Goal: Navigation & Orientation: Find specific page/section

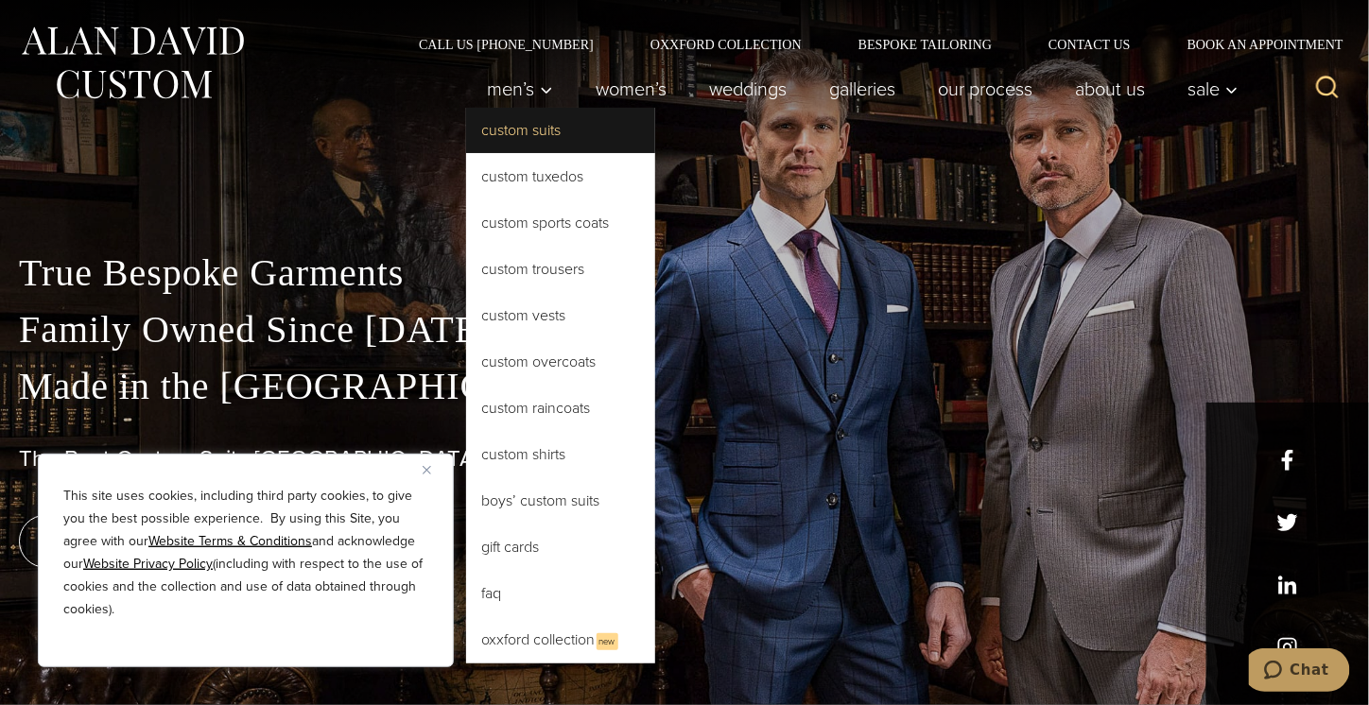
click at [507, 127] on link "Custom Suits" at bounding box center [560, 130] width 189 height 45
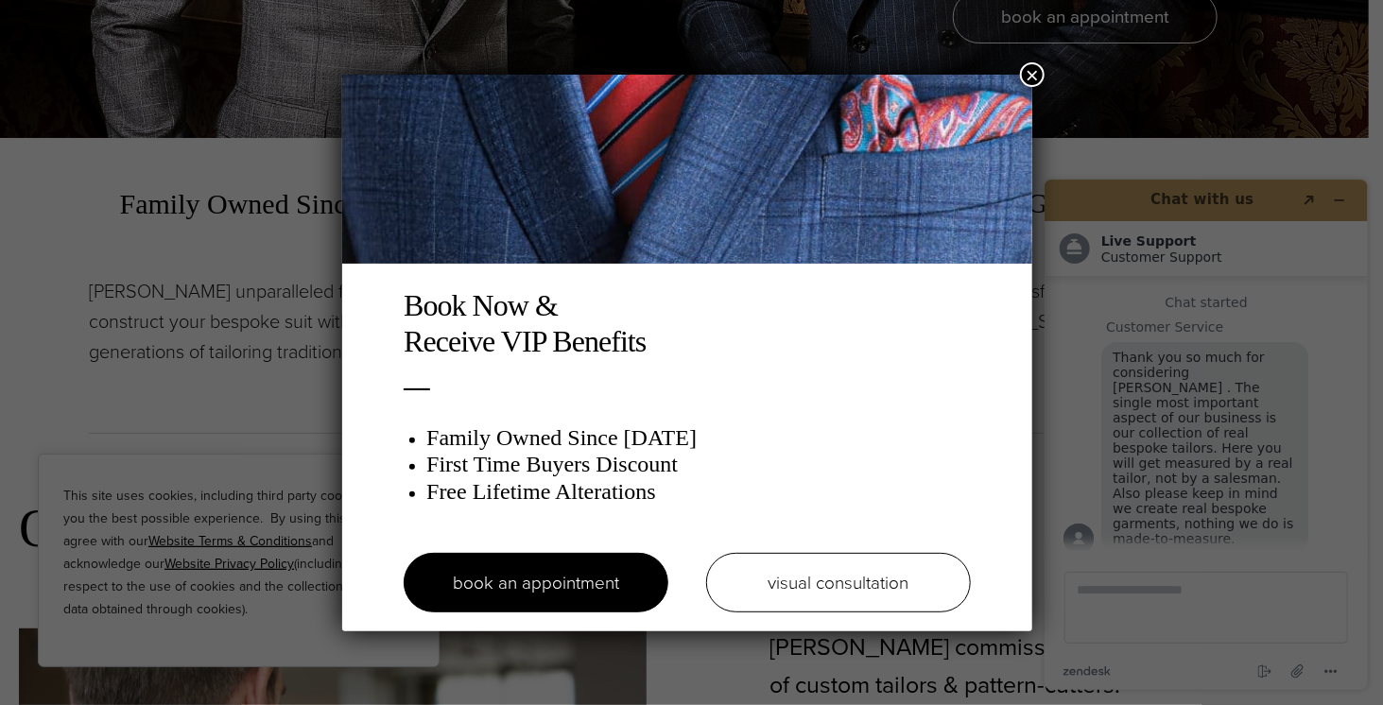
click at [1032, 75] on button "×" at bounding box center [1032, 74] width 25 height 25
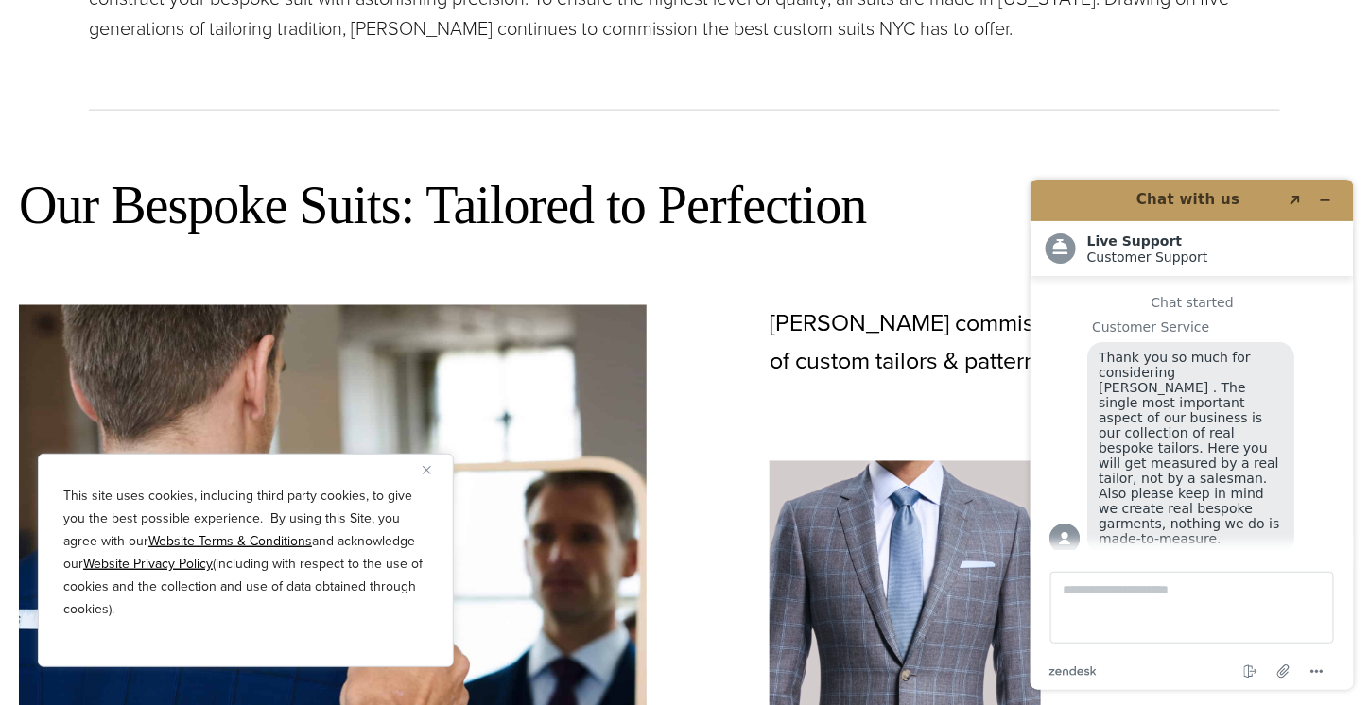
scroll to position [946, 0]
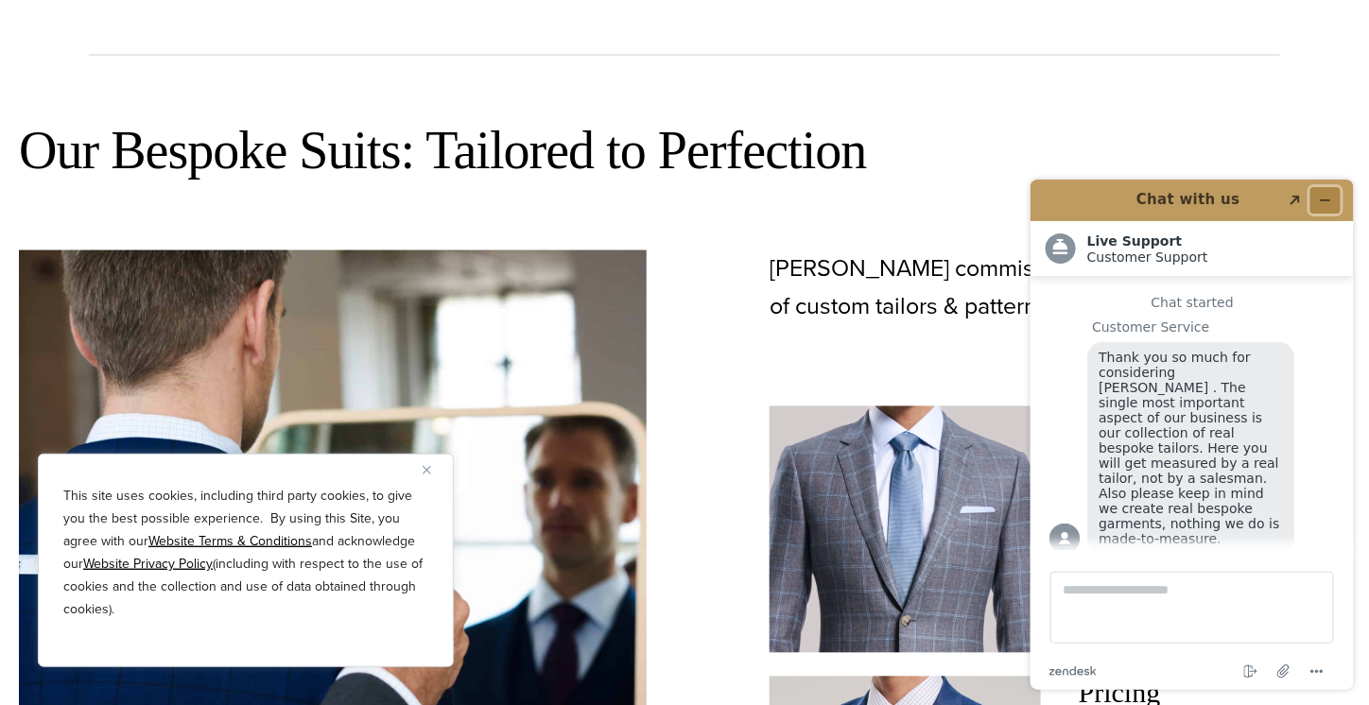
click at [1324, 200] on icon "Minimize widget" at bounding box center [1325, 200] width 9 height 0
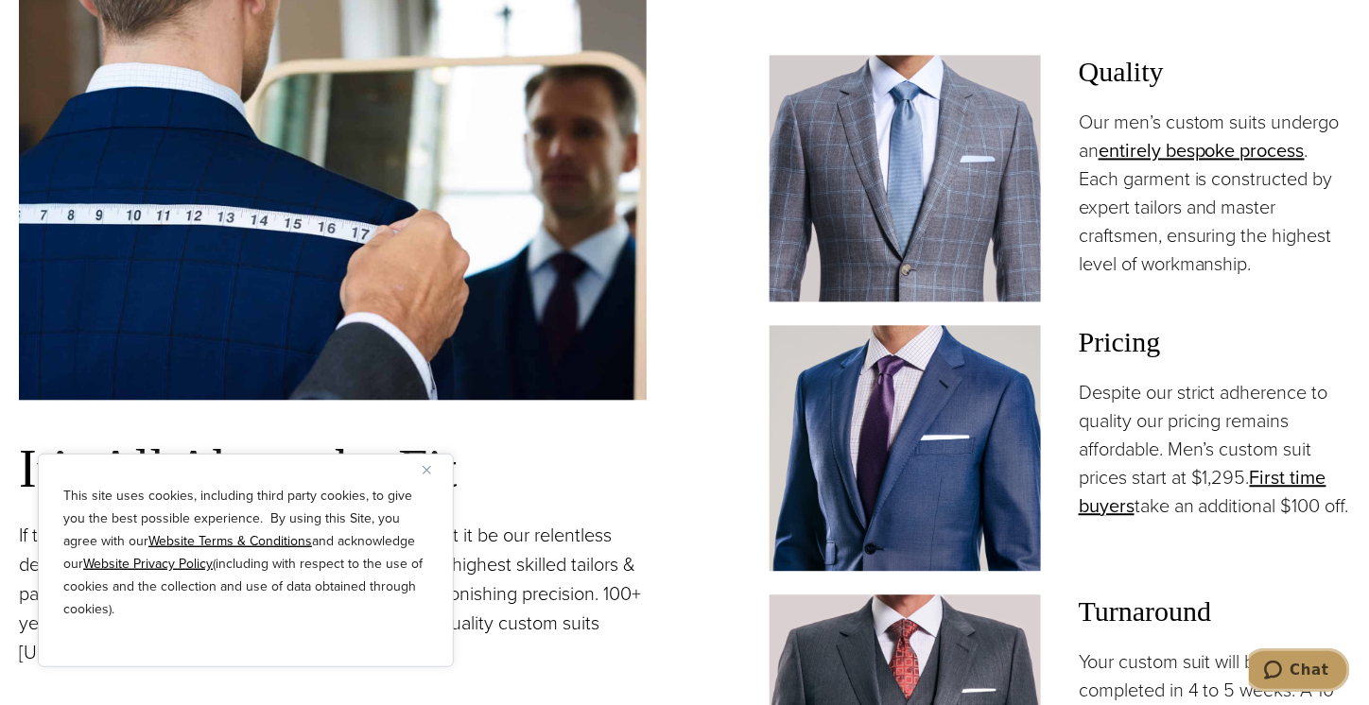
scroll to position [1229, 0]
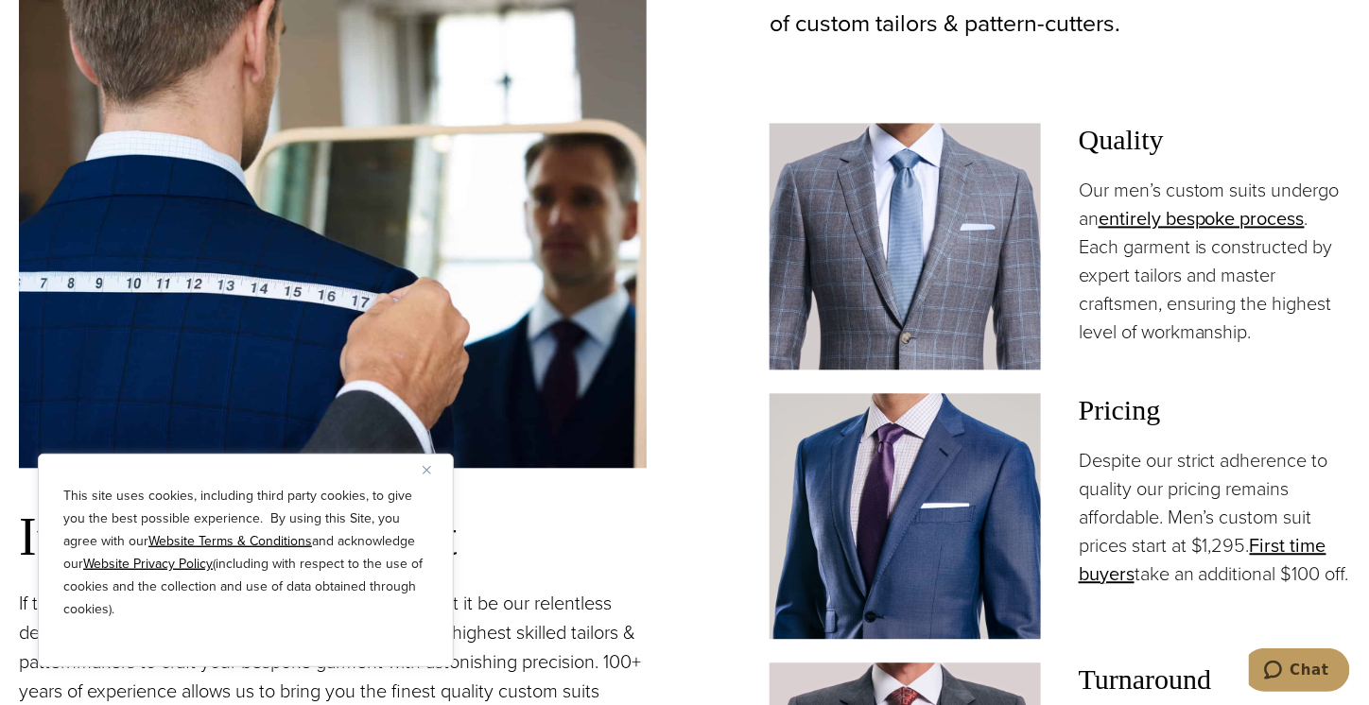
click at [425, 471] on img "Close" at bounding box center [427, 470] width 9 height 9
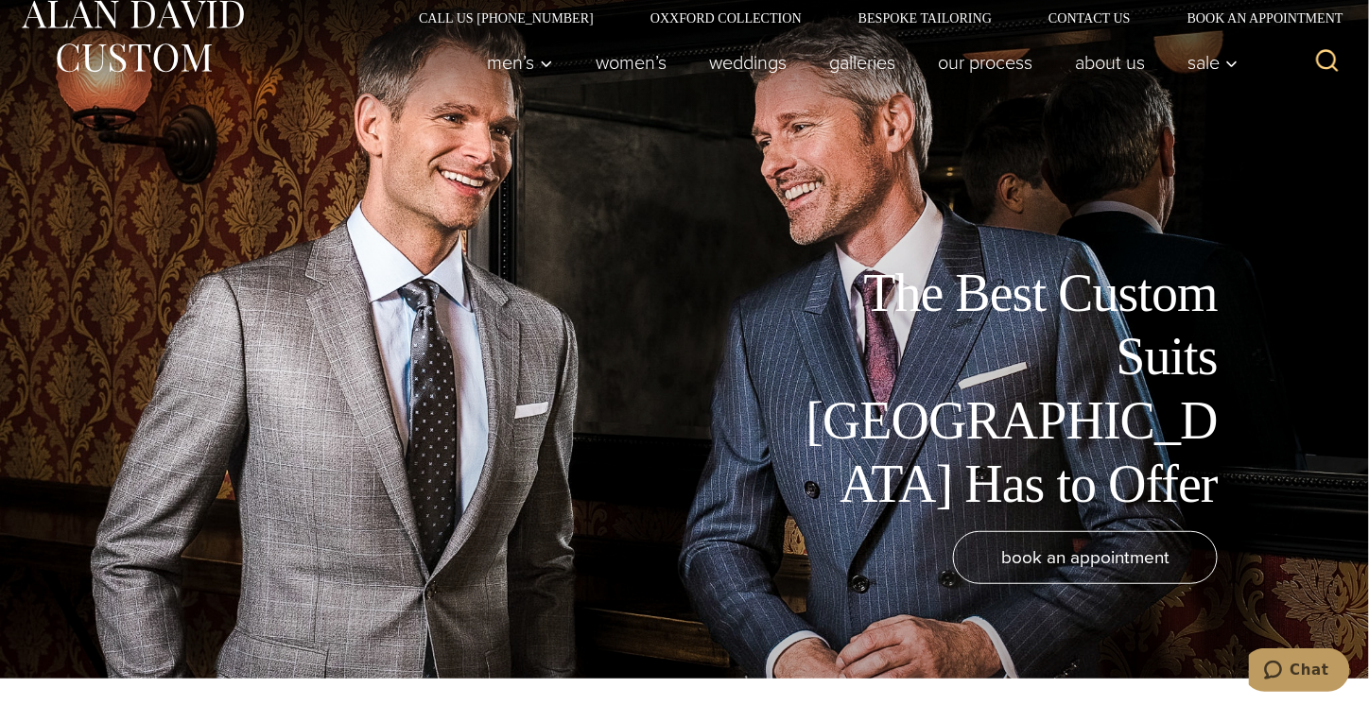
scroll to position [0, 0]
